Goal: Task Accomplishment & Management: Use online tool/utility

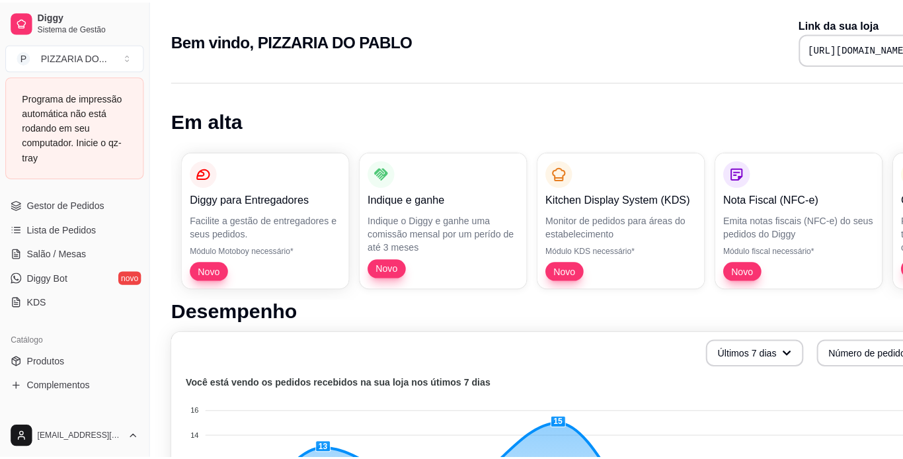
scroll to position [221, 0]
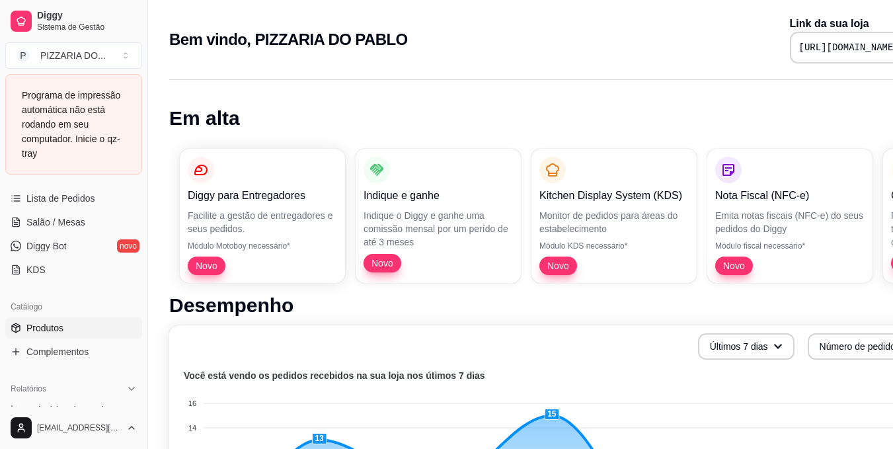
click at [92, 328] on link "Produtos" at bounding box center [73, 327] width 137 height 21
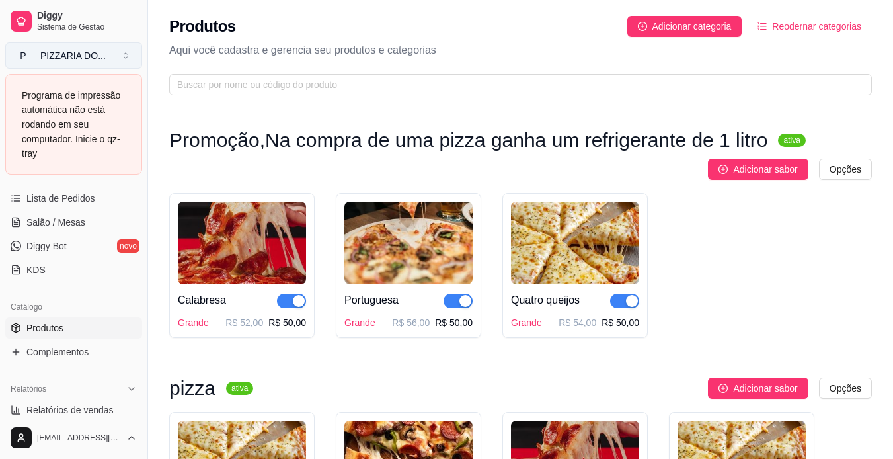
click at [110, 52] on button "P PIZZARIA DO ..." at bounding box center [73, 55] width 137 height 26
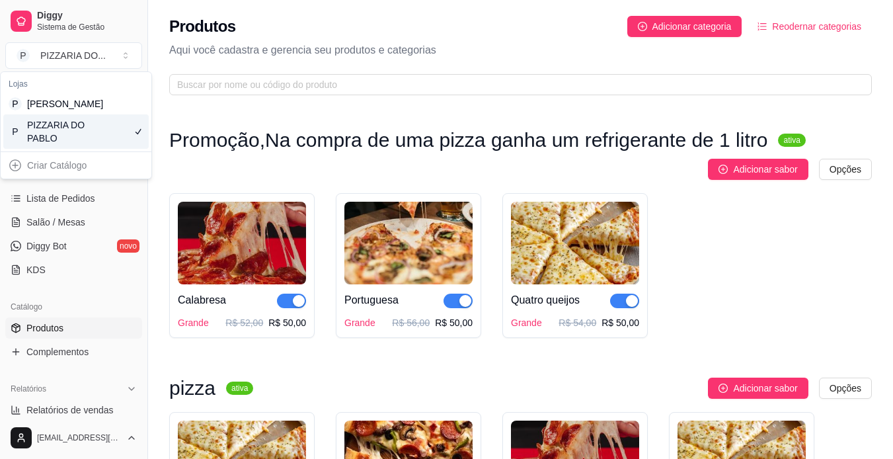
click at [104, 141] on div "P PIZZARIA DO PABLO" at bounding box center [75, 131] width 145 height 34
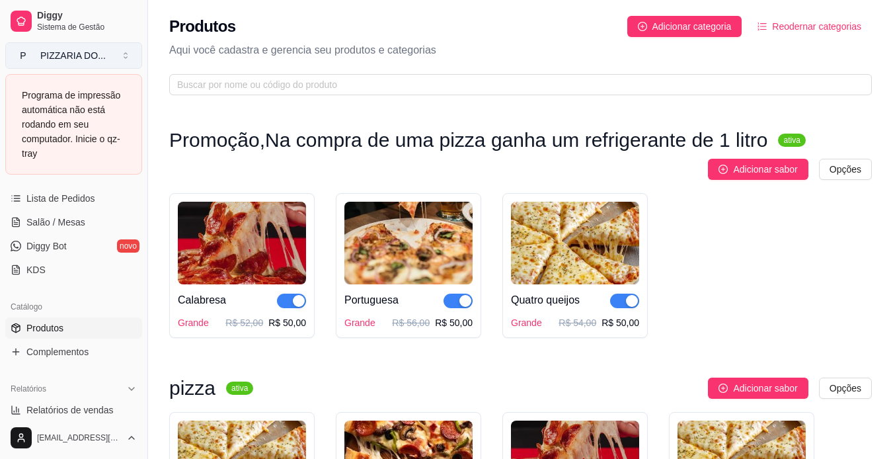
click at [111, 61] on button "P PIZZARIA DO ..." at bounding box center [73, 55] width 137 height 26
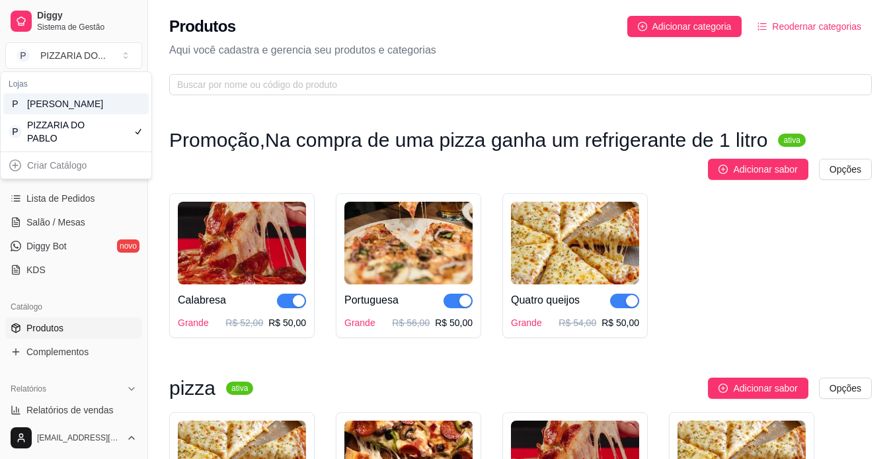
click at [107, 114] on div "P [PERSON_NAME]" at bounding box center [75, 103] width 145 height 21
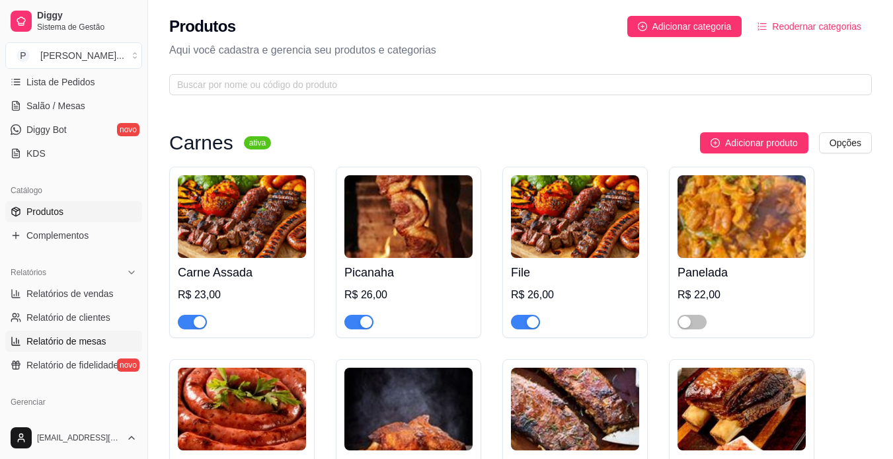
click at [113, 342] on link "Relatório de mesas" at bounding box center [73, 340] width 137 height 21
select select "TOTAL_OF_ORDERS"
select select "7"
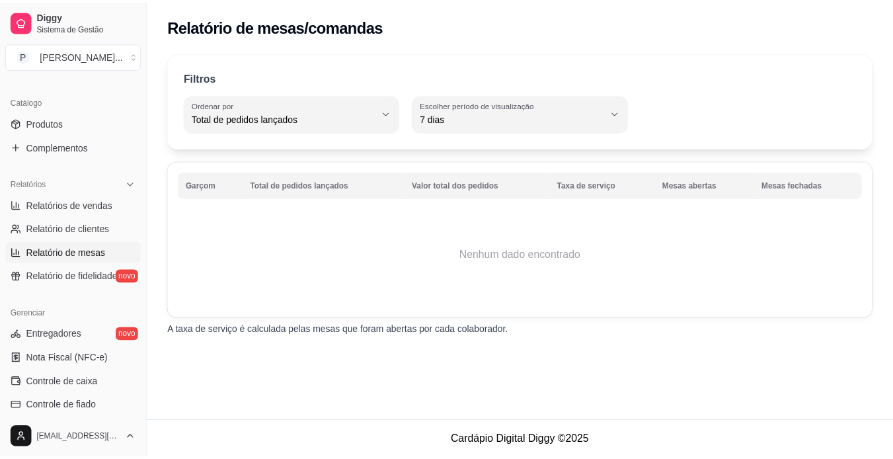
scroll to position [299, 0]
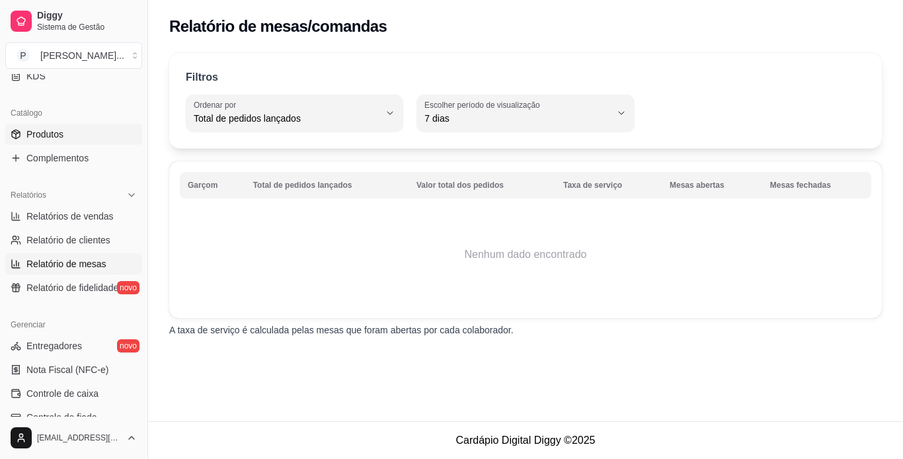
click at [50, 137] on span "Produtos" at bounding box center [44, 134] width 37 height 13
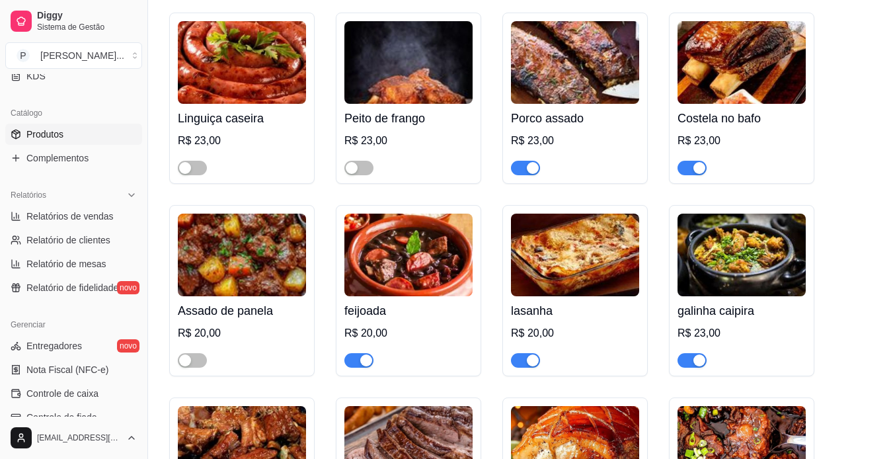
scroll to position [371, 0]
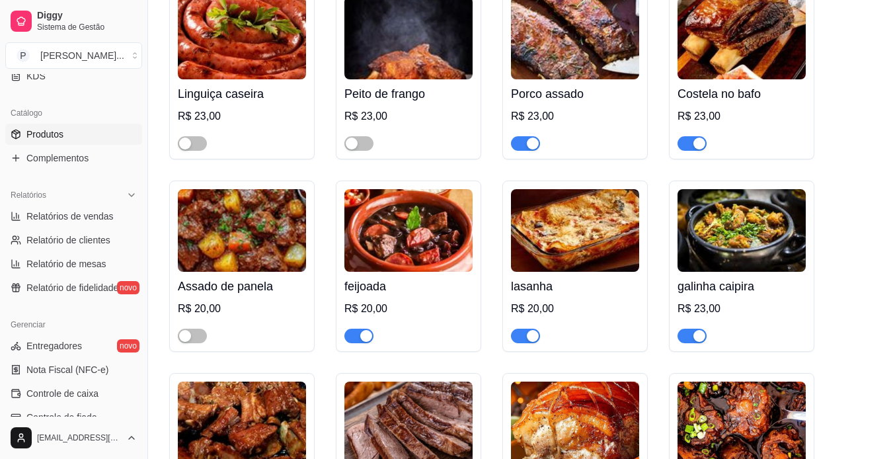
click at [699, 145] on div "button" at bounding box center [699, 143] width 12 height 12
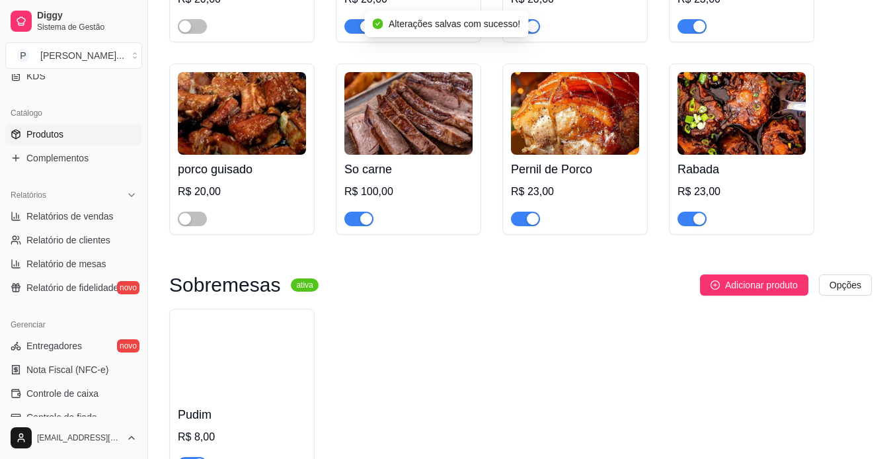
scroll to position [684, 0]
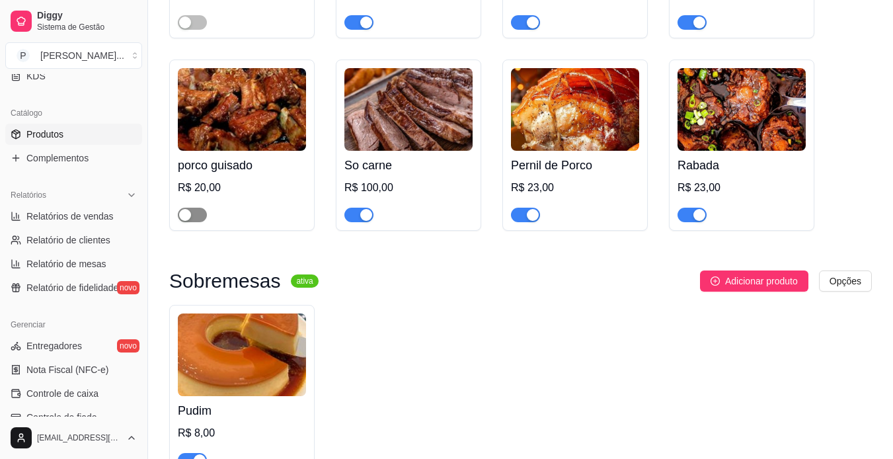
click at [188, 217] on div "button" at bounding box center [185, 215] width 12 height 12
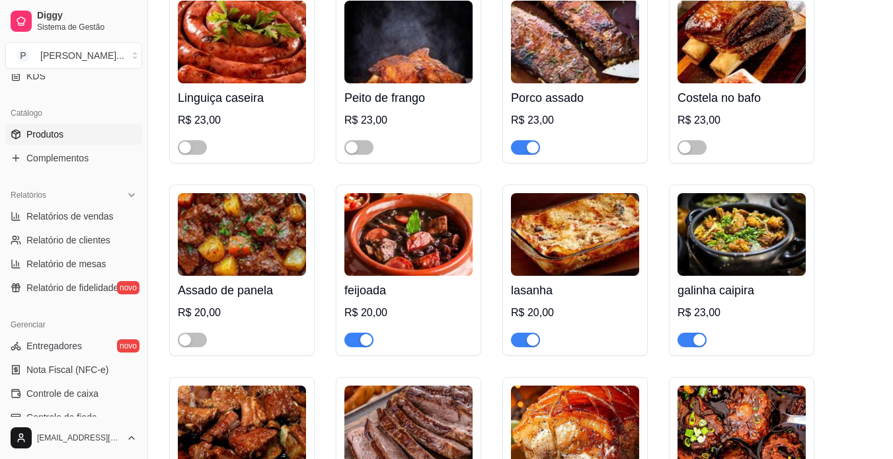
scroll to position [0, 0]
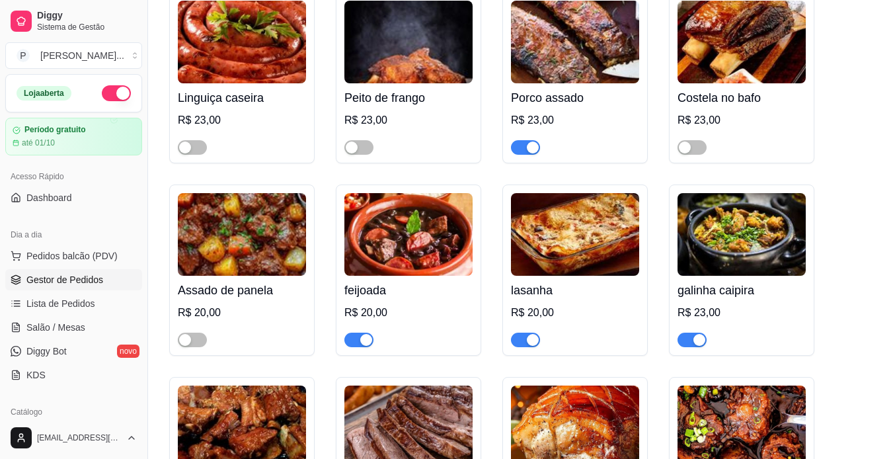
click at [67, 275] on span "Gestor de Pedidos" at bounding box center [64, 279] width 77 height 13
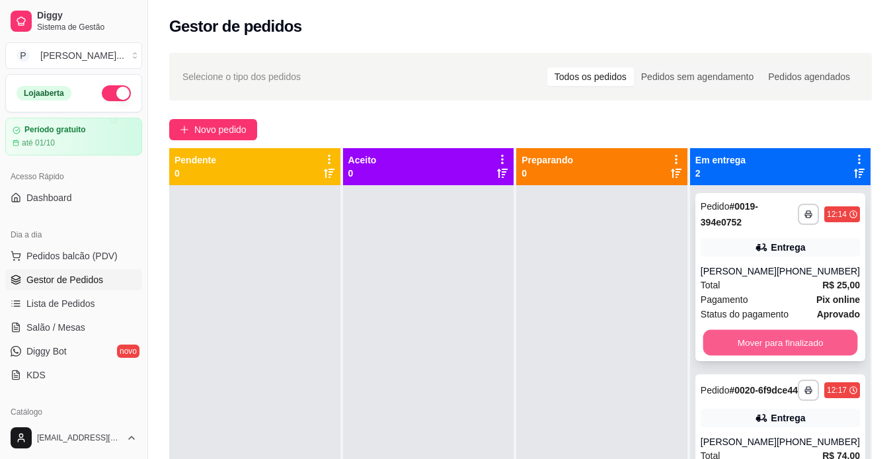
click at [762, 343] on button "Mover para finalizado" at bounding box center [779, 343] width 155 height 26
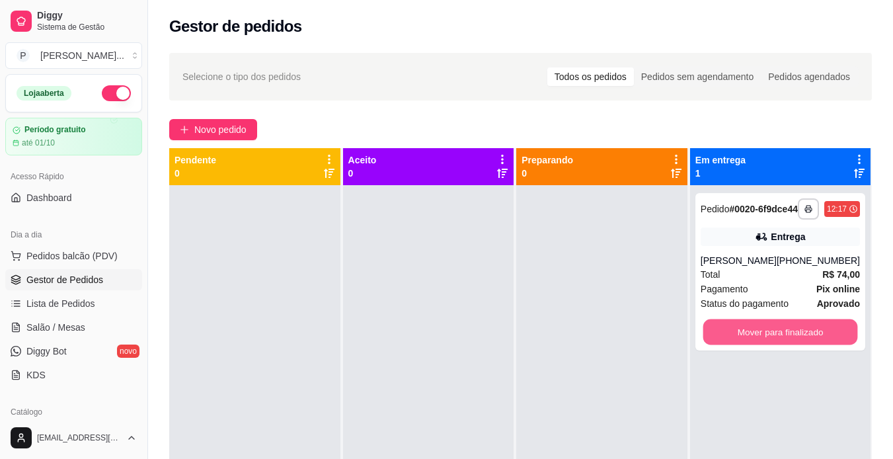
click at [762, 343] on button "Mover para finalizado" at bounding box center [779, 332] width 155 height 26
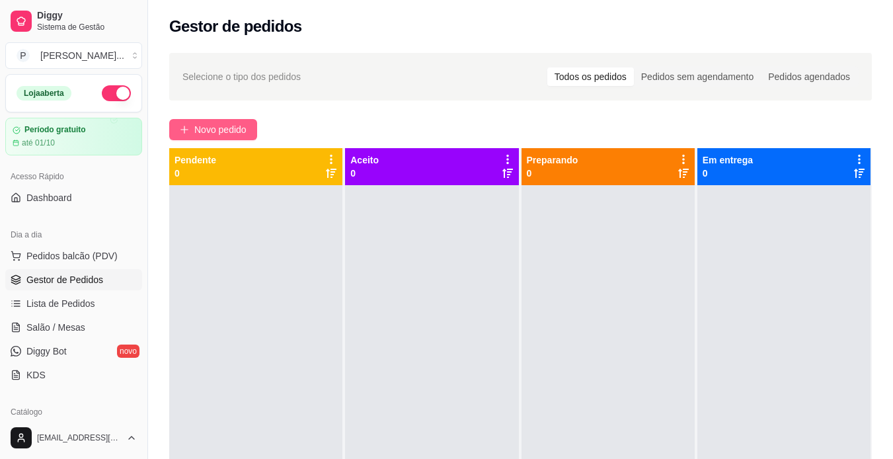
click at [227, 126] on span "Novo pedido" at bounding box center [220, 129] width 52 height 15
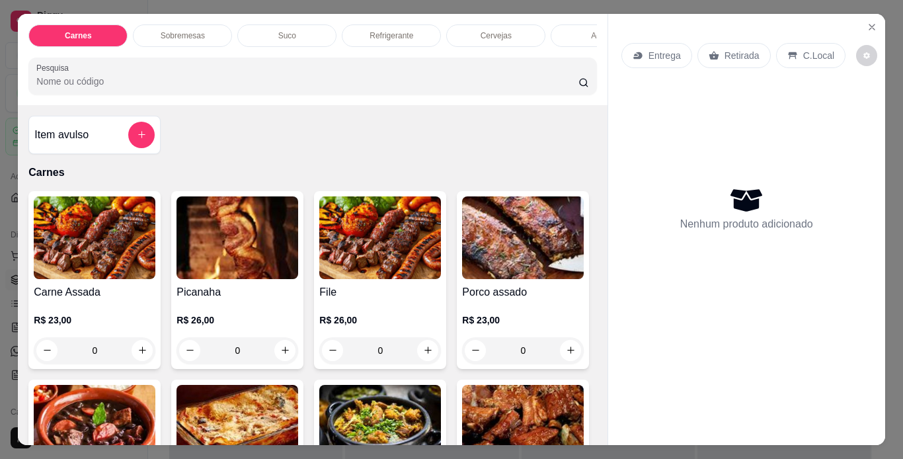
click at [466, 27] on div "Cervejas" at bounding box center [495, 35] width 99 height 22
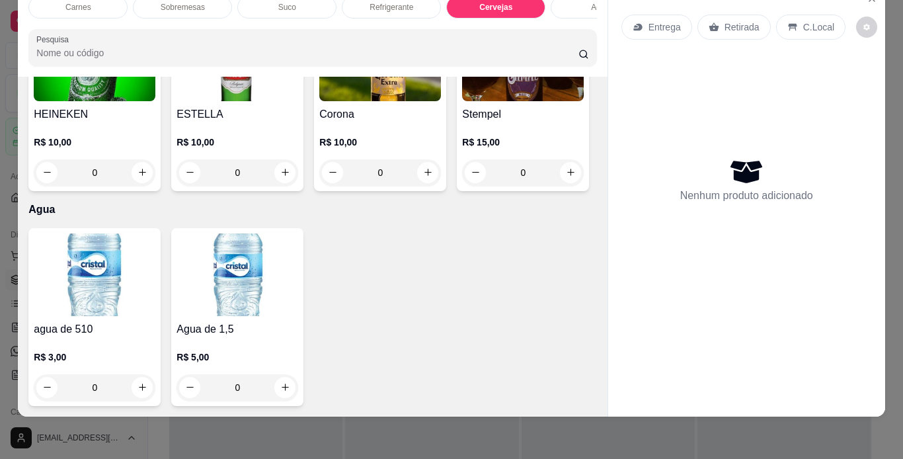
scroll to position [2233, 0]
click at [566, 178] on icon "increase-product-quantity" at bounding box center [571, 173] width 10 height 10
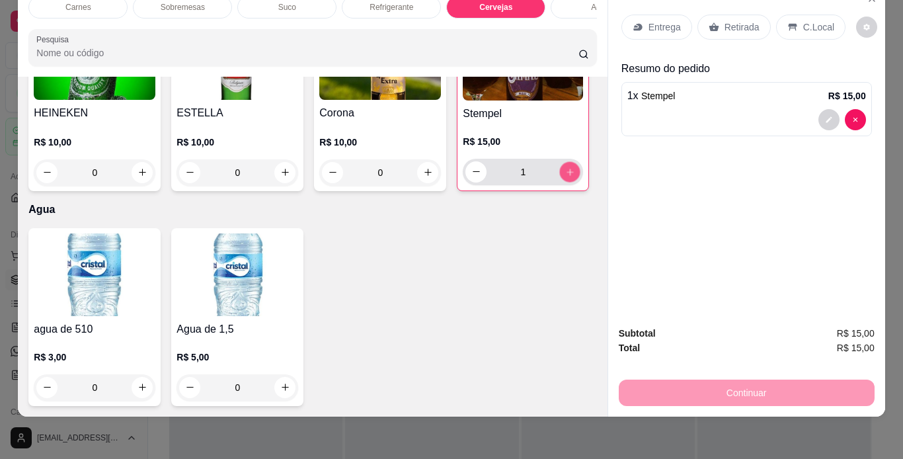
click at [566, 175] on icon "increase-product-quantity" at bounding box center [569, 171] width 7 height 7
type input "3"
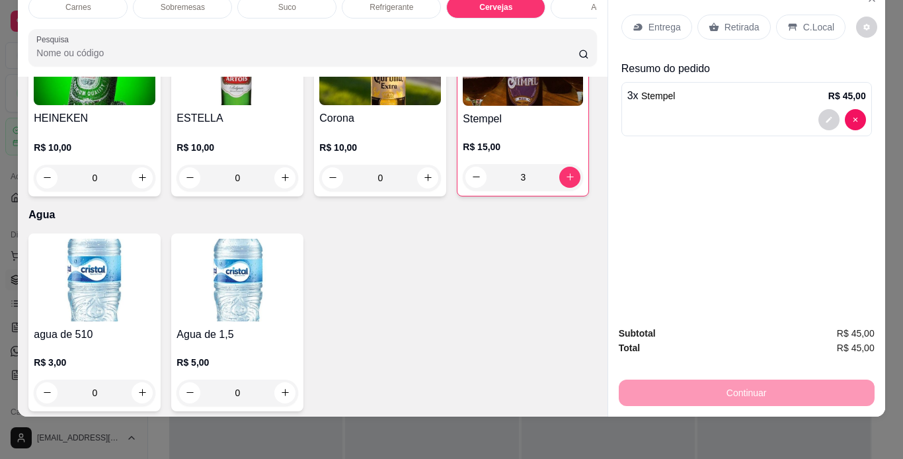
scroll to position [0, 0]
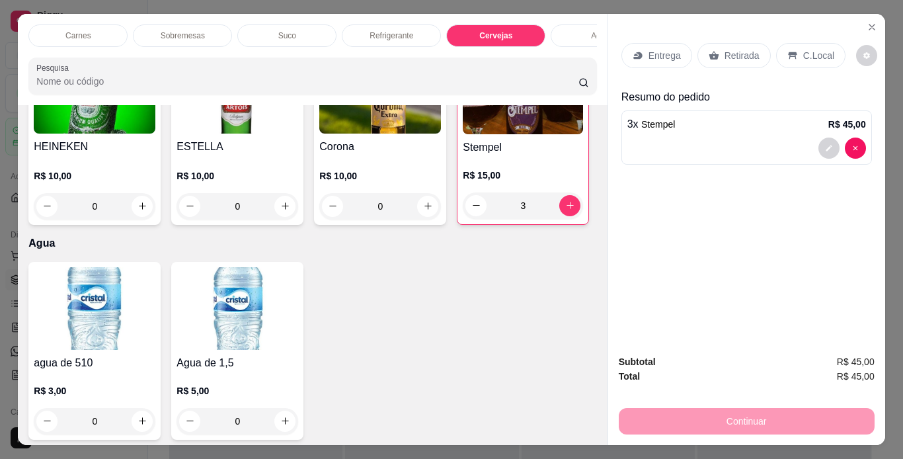
click at [400, 30] on p "Refrigerante" at bounding box center [391, 35] width 44 height 11
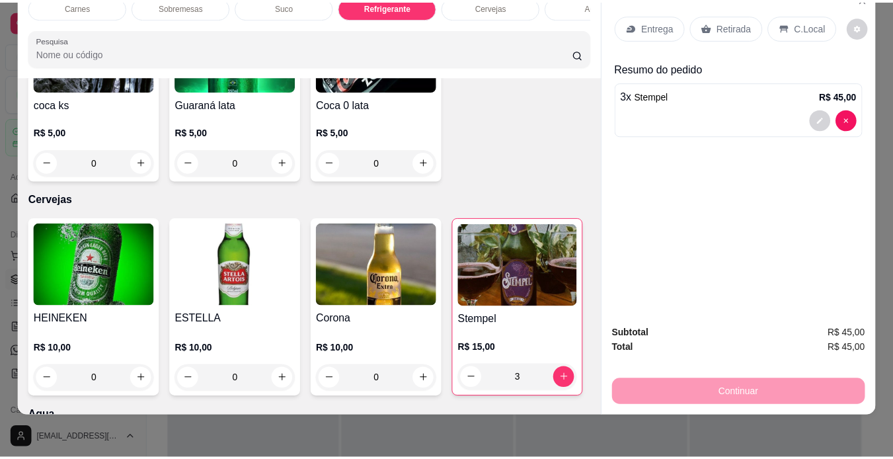
scroll to position [1562, 0]
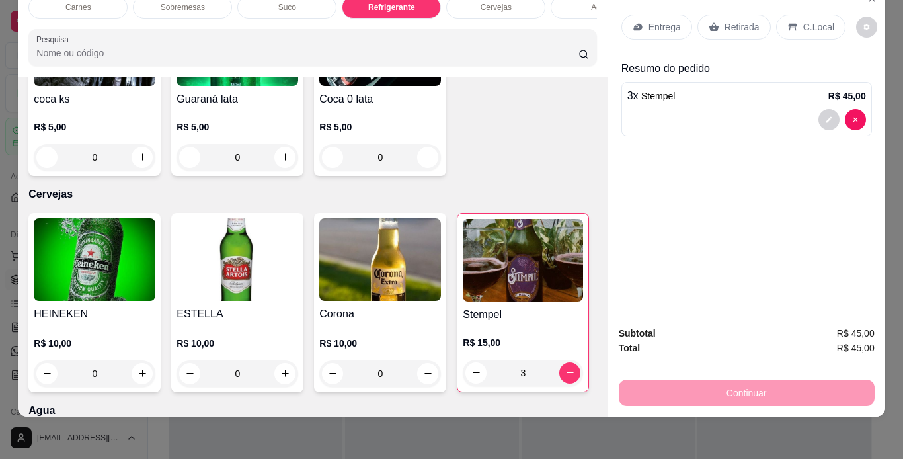
type input "1"
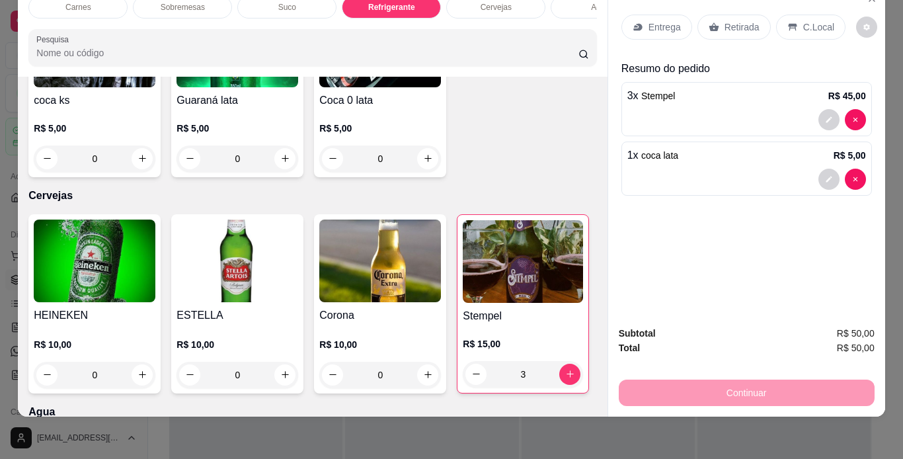
click at [710, 383] on div "Continuar" at bounding box center [746, 391] width 256 height 30
click at [790, 15] on div "C.Local" at bounding box center [810, 27] width 69 height 25
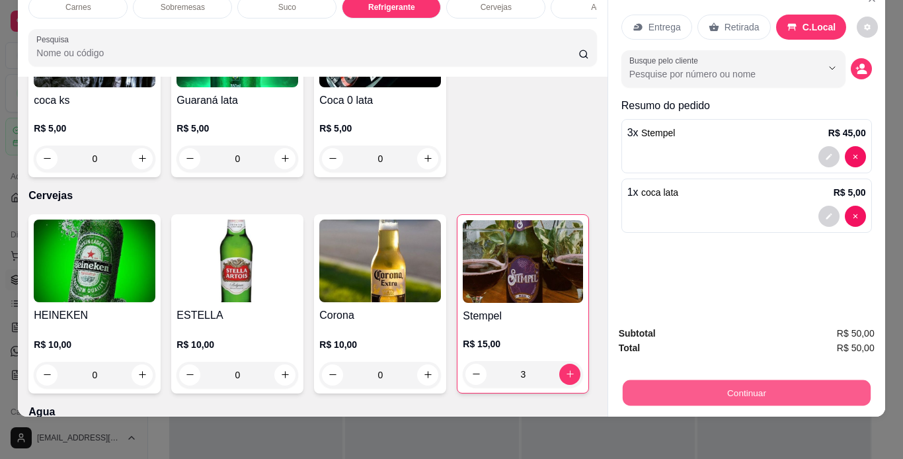
click at [770, 392] on button "Continuar" at bounding box center [746, 393] width 248 height 26
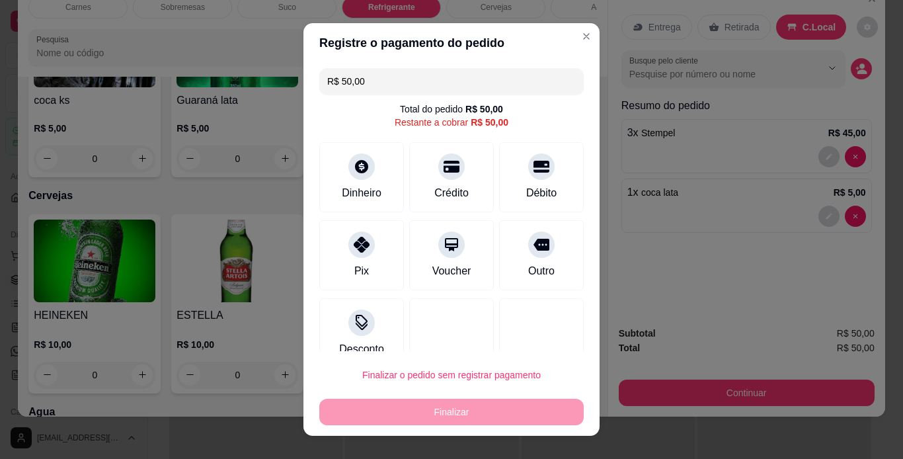
click at [361, 217] on div "R$ 50,00 Total do pedido R$ 50,00 Restante a cobrar R$ 50,00 Dinheiro Crédito D…" at bounding box center [451, 207] width 296 height 289
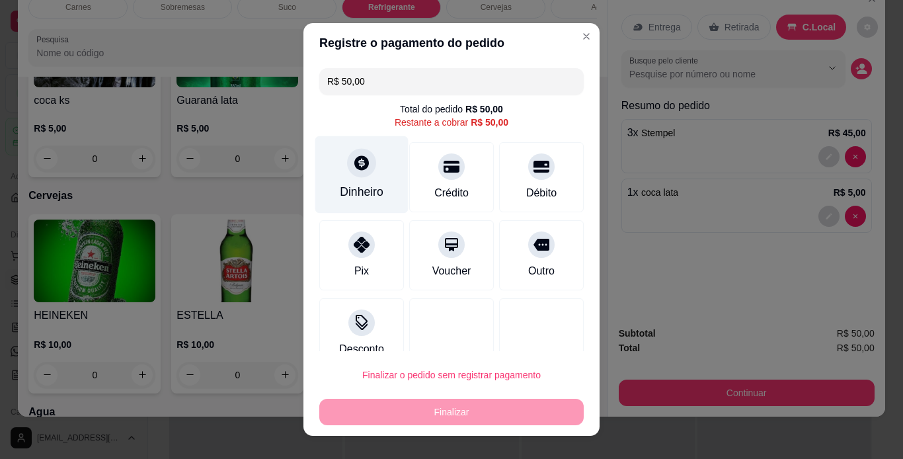
click at [355, 200] on div "Dinheiro" at bounding box center [362, 191] width 44 height 17
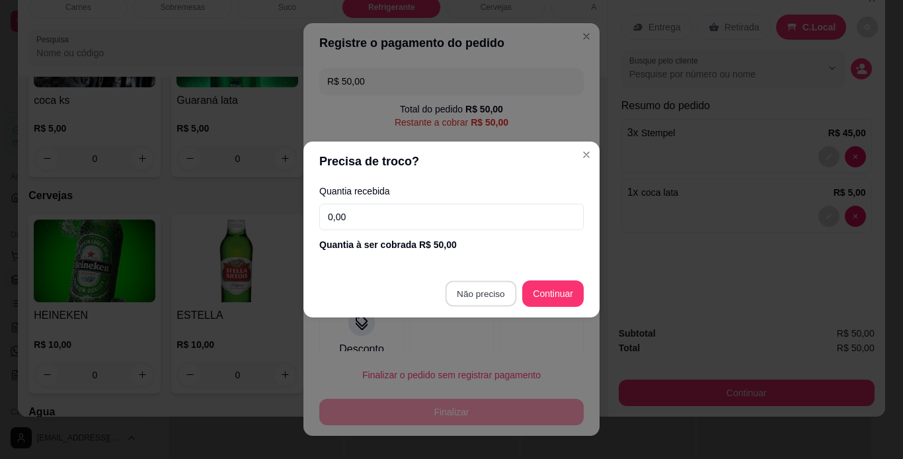
type input "R$ 0,00"
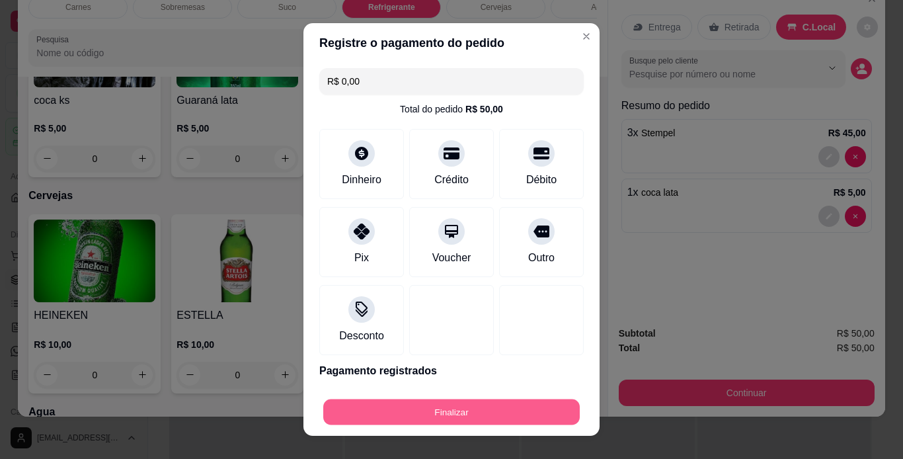
click at [470, 417] on button "Finalizar" at bounding box center [451, 412] width 256 height 26
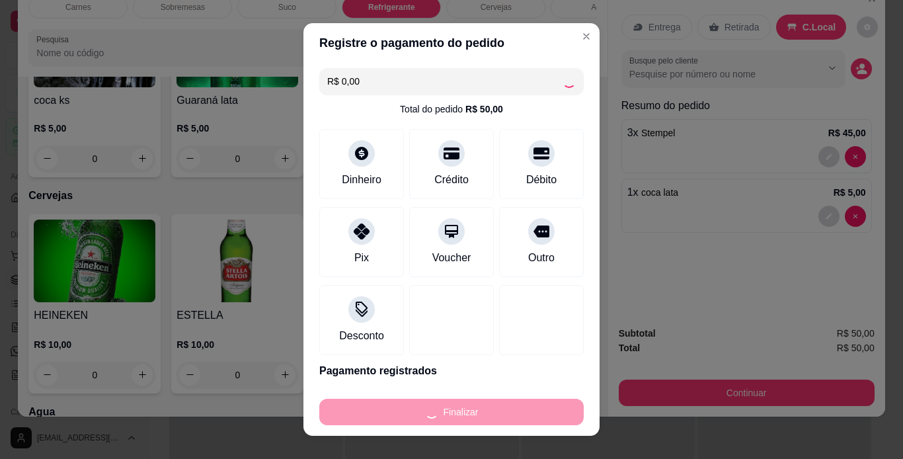
type input "0"
type input "-R$ 50,00"
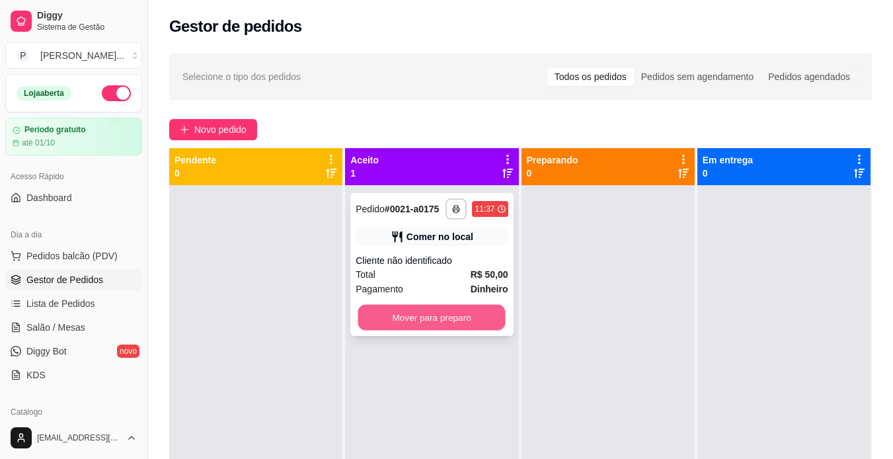
click at [433, 320] on button "Mover para preparo" at bounding box center [431, 318] width 147 height 26
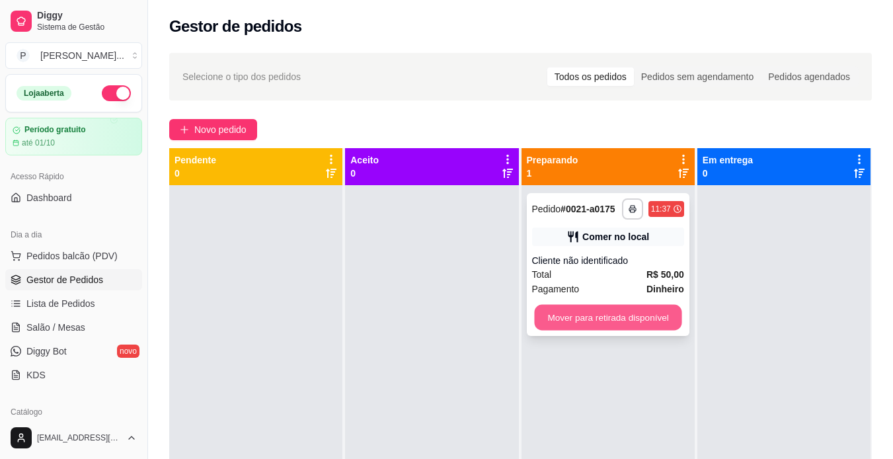
click at [581, 317] on button "Mover para retirada disponível" at bounding box center [607, 318] width 147 height 26
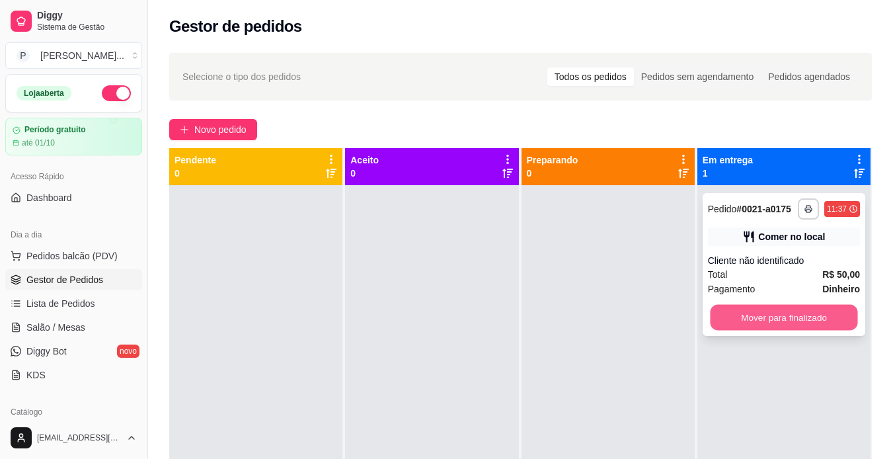
click at [730, 317] on button "Mover para finalizado" at bounding box center [783, 318] width 147 height 26
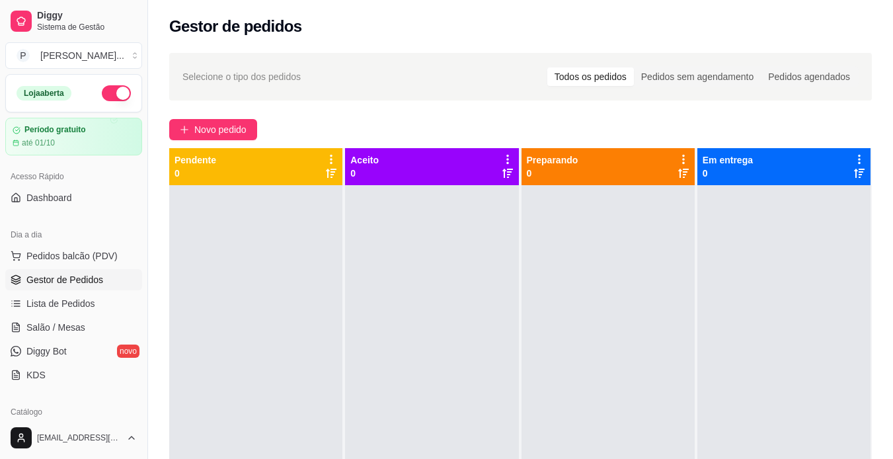
click at [730, 317] on div at bounding box center [783, 414] width 173 height 459
